Goal: Task Accomplishment & Management: Use online tool/utility

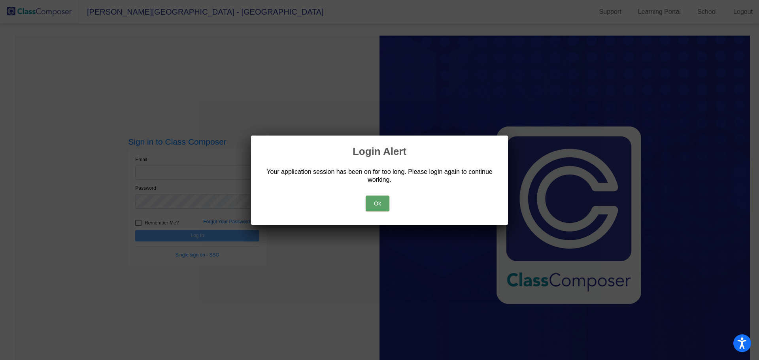
click at [382, 205] on button "Ok" at bounding box center [377, 204] width 24 height 16
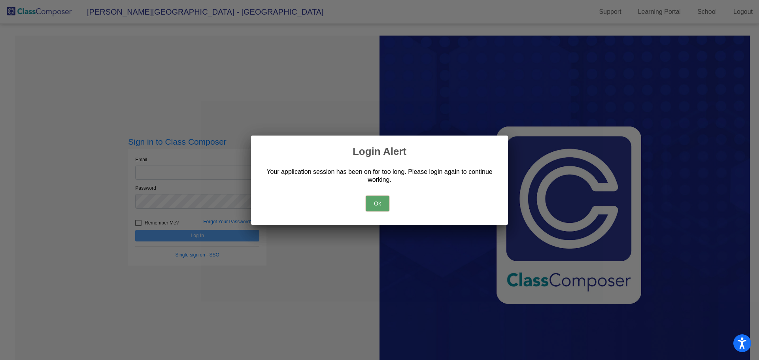
click at [377, 203] on button "Ok" at bounding box center [377, 204] width 24 height 16
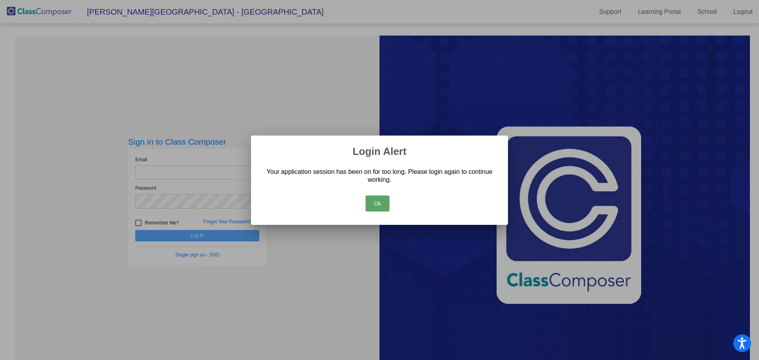
click at [377, 203] on button "Ok" at bounding box center [377, 204] width 24 height 16
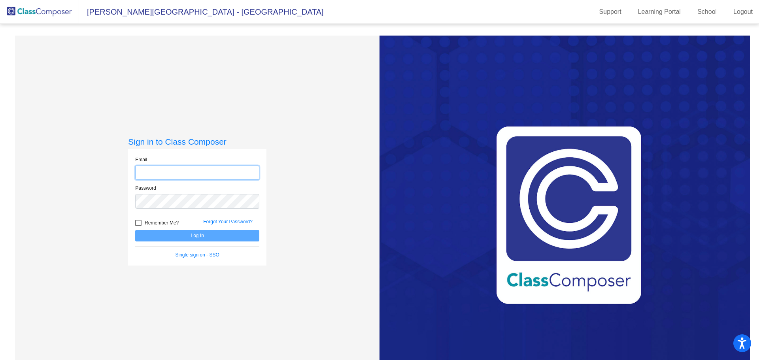
click at [169, 169] on input "email" at bounding box center [197, 173] width 124 height 15
click at [154, 171] on input "[EMAIL_ADDRESS][DOMAIN_NAME]" at bounding box center [197, 173] width 124 height 15
click at [155, 173] on input "[EMAIL_ADDRESS][DOMAIN_NAME]" at bounding box center [197, 173] width 124 height 15
type input "[EMAIL_ADDRESS][DOMAIN_NAME]"
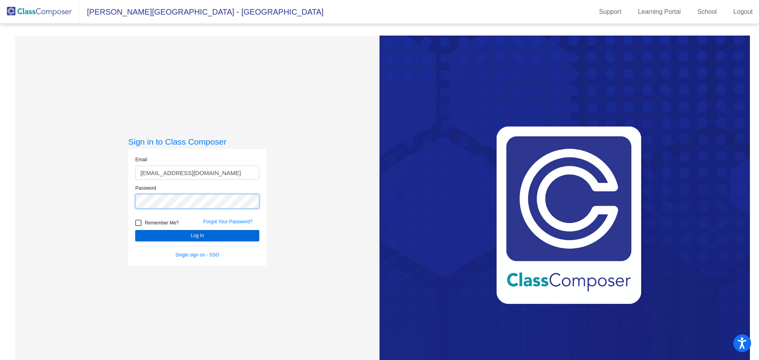
click at [135, 230] on button "Log In" at bounding box center [197, 235] width 124 height 11
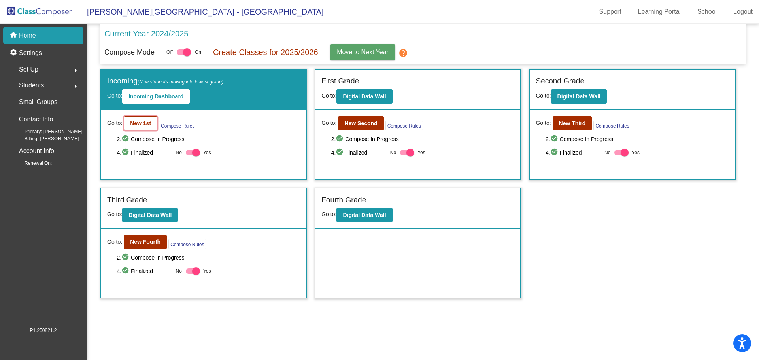
click at [137, 126] on b "New 1st" at bounding box center [140, 123] width 21 height 6
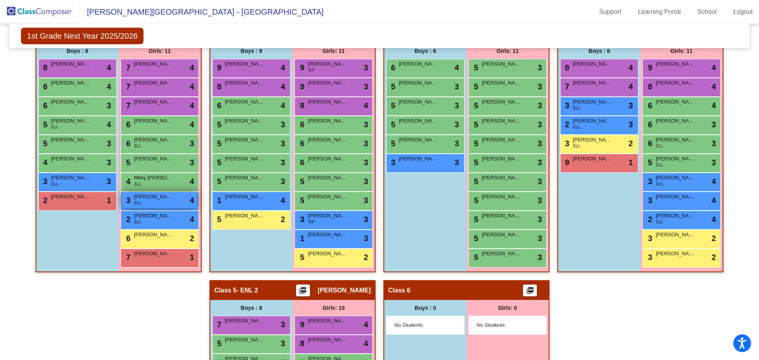
scroll to position [201, 0]
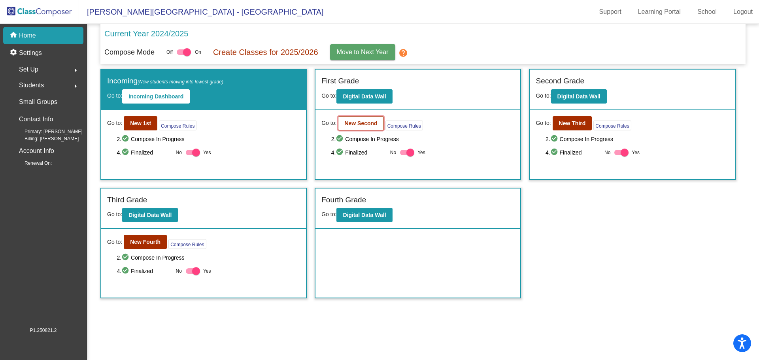
click at [356, 124] on b "New Second" at bounding box center [360, 123] width 33 height 6
click at [578, 124] on b "New Third" at bounding box center [572, 123] width 27 height 6
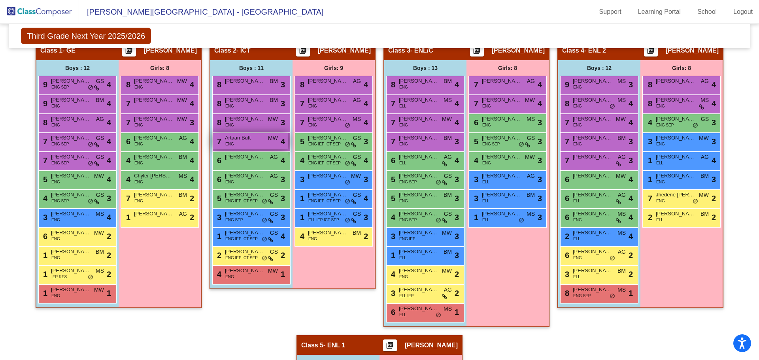
scroll to position [198, 0]
